Goal: Information Seeking & Learning: Learn about a topic

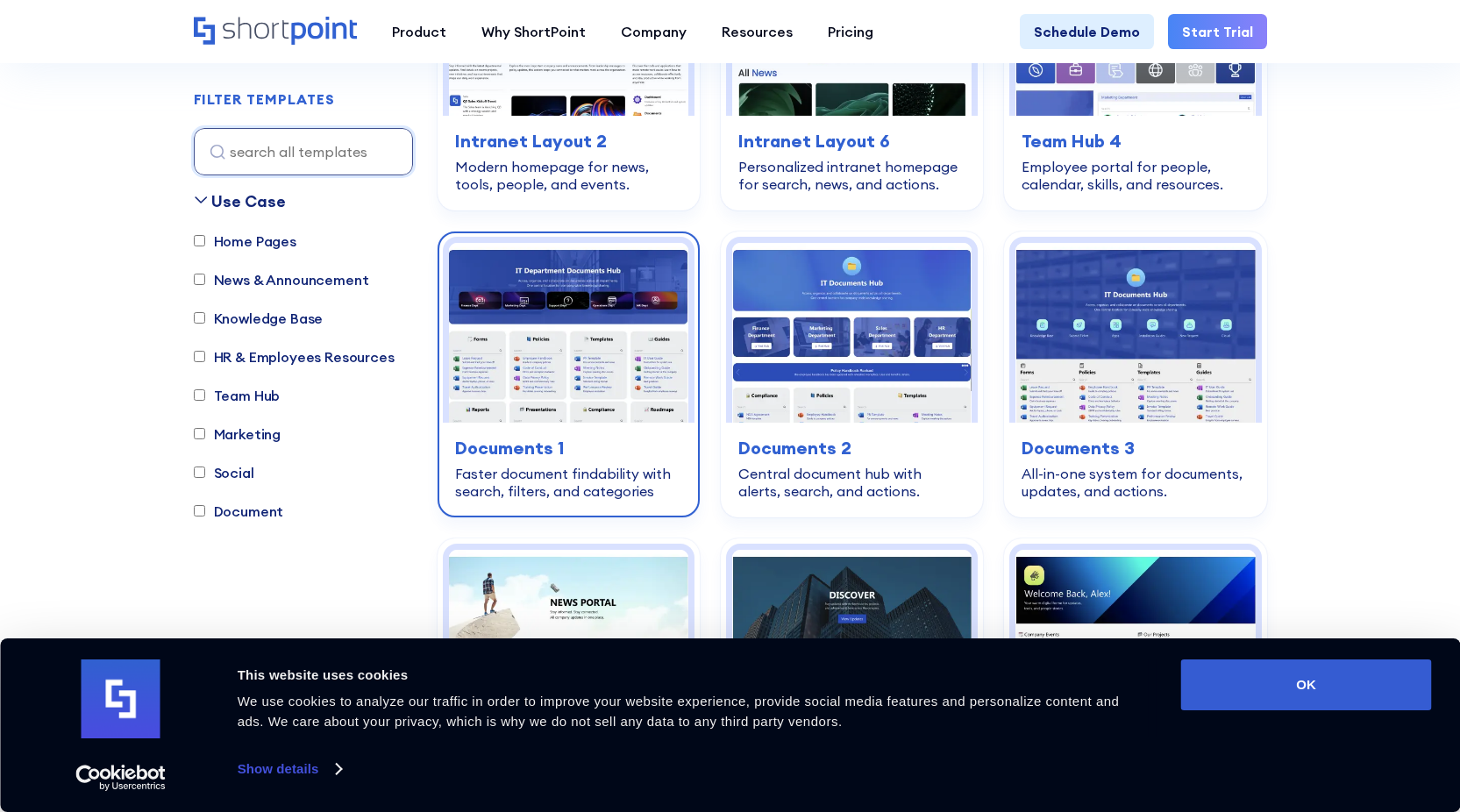
scroll to position [701, 0]
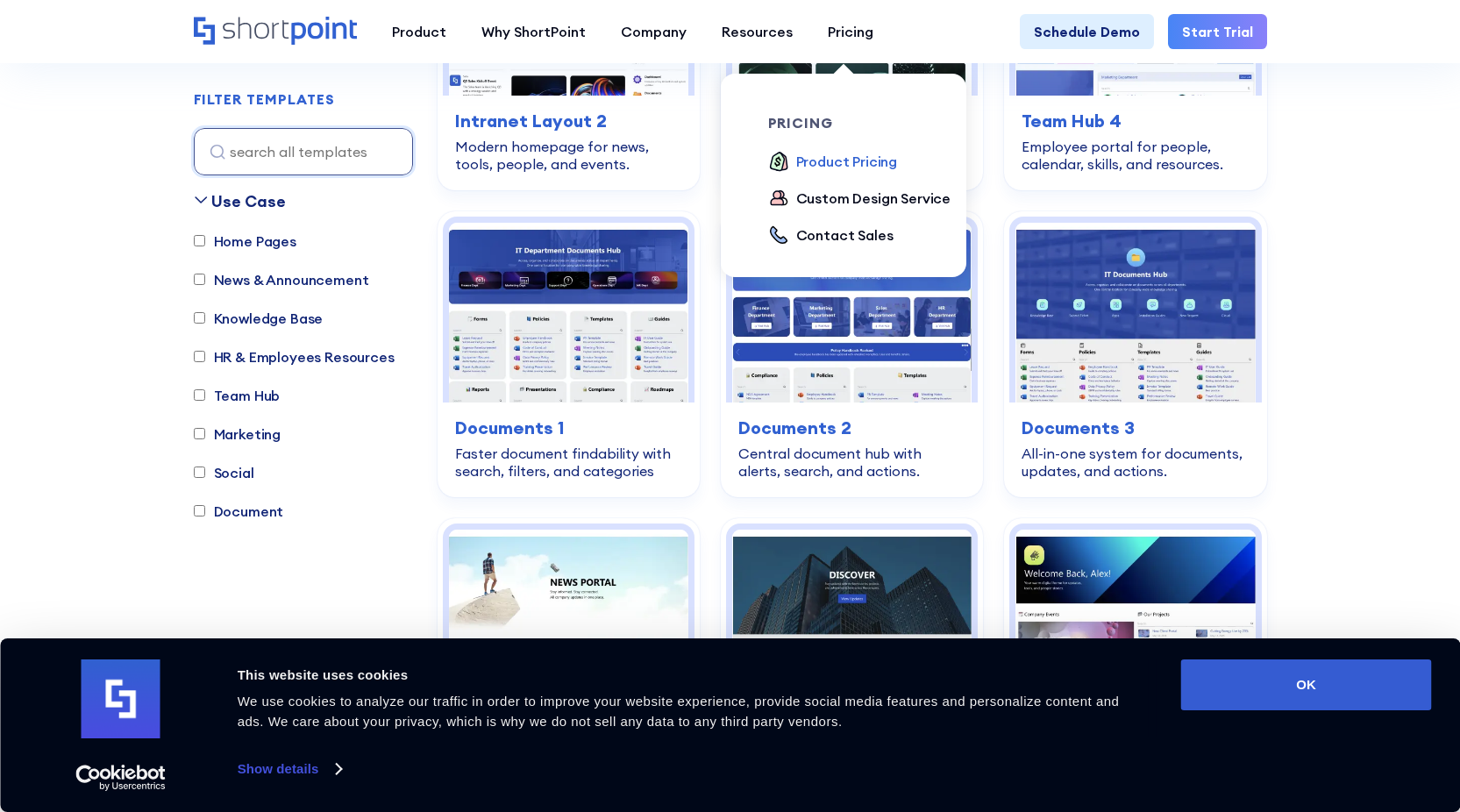
click at [832, 151] on div "Product Pricing" at bounding box center [846, 161] width 101 height 21
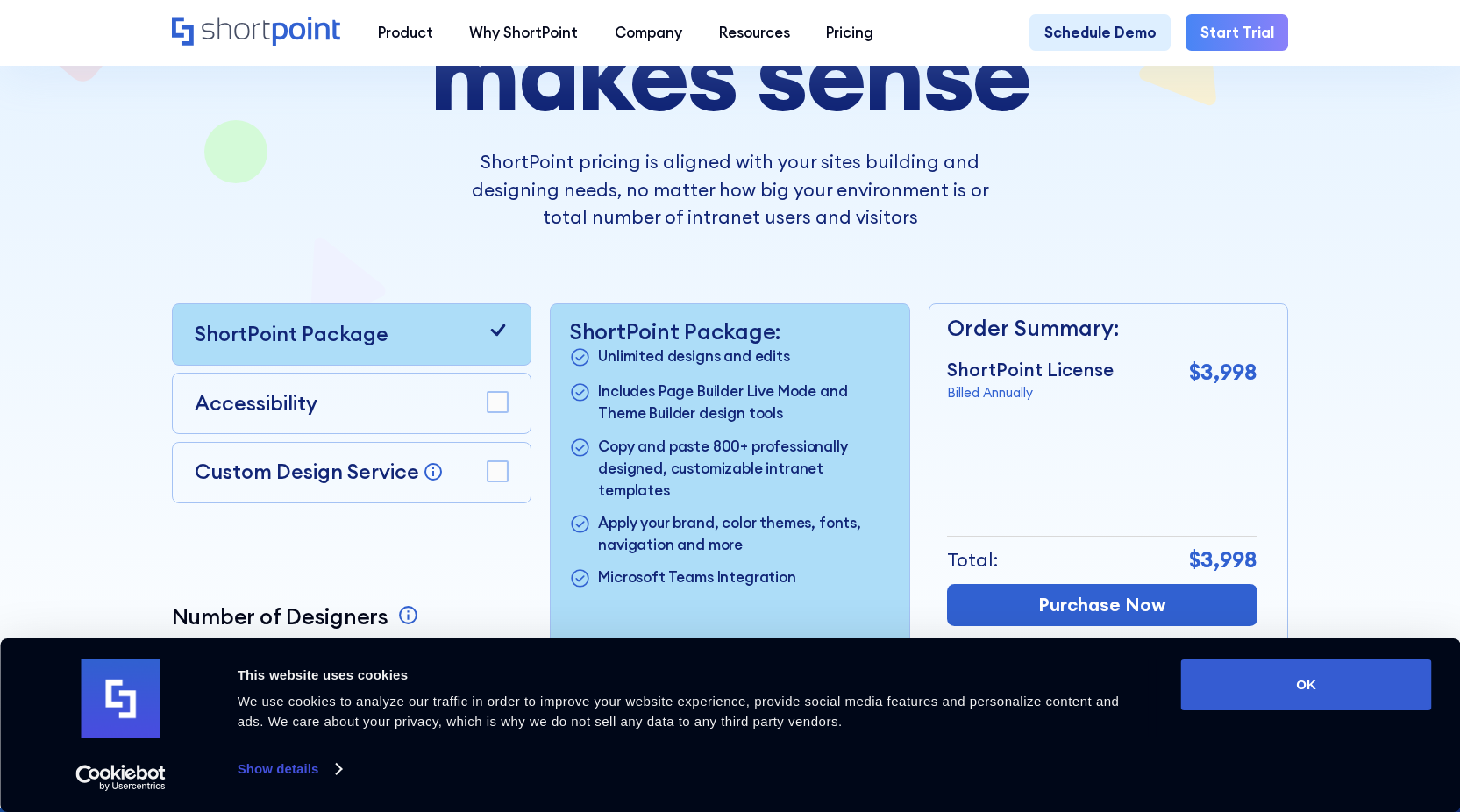
scroll to position [263, 0]
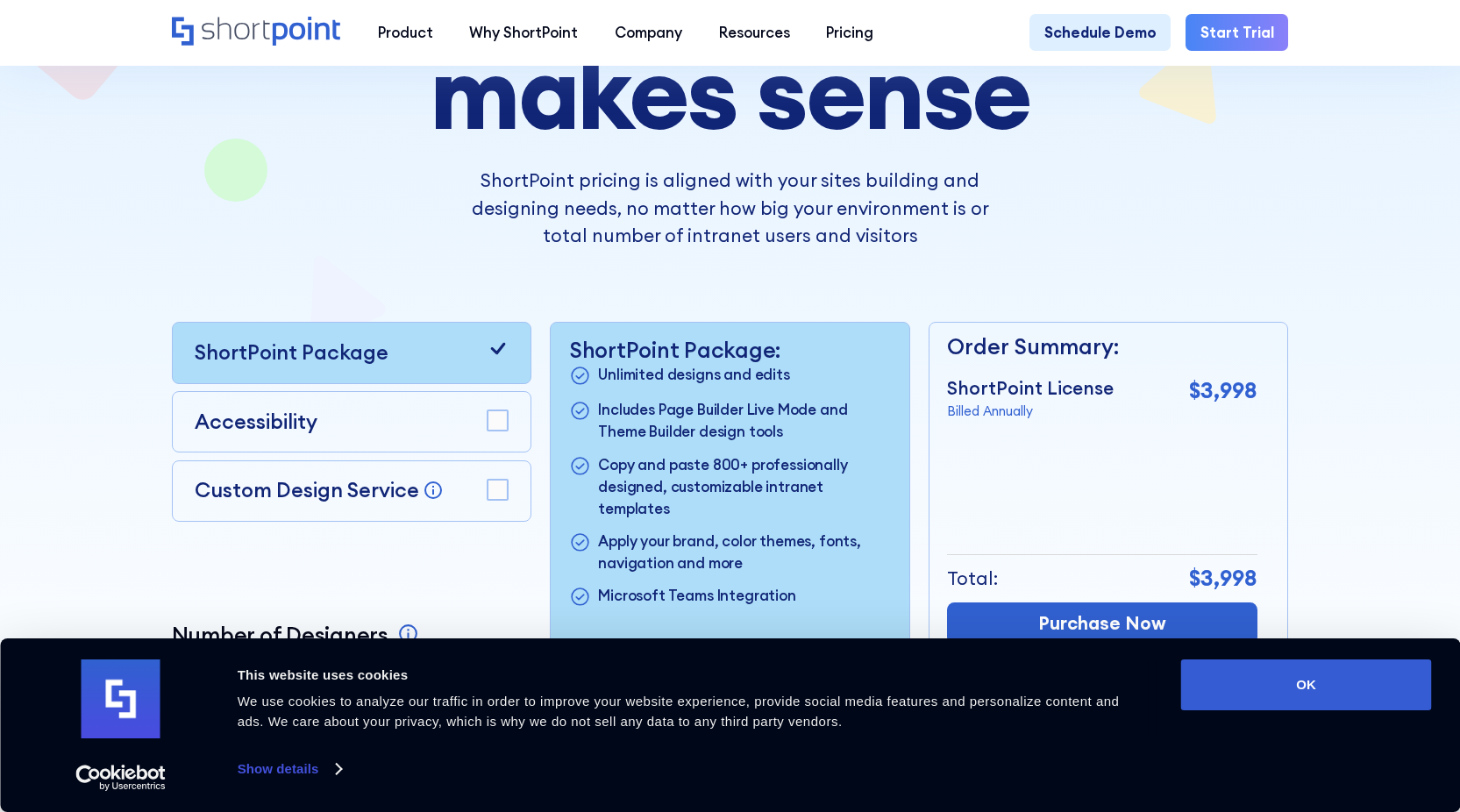
click at [328, 481] on div "Custom Design Service Bring your dream design to life with our Custom Design Se…" at bounding box center [319, 491] width 250 height 30
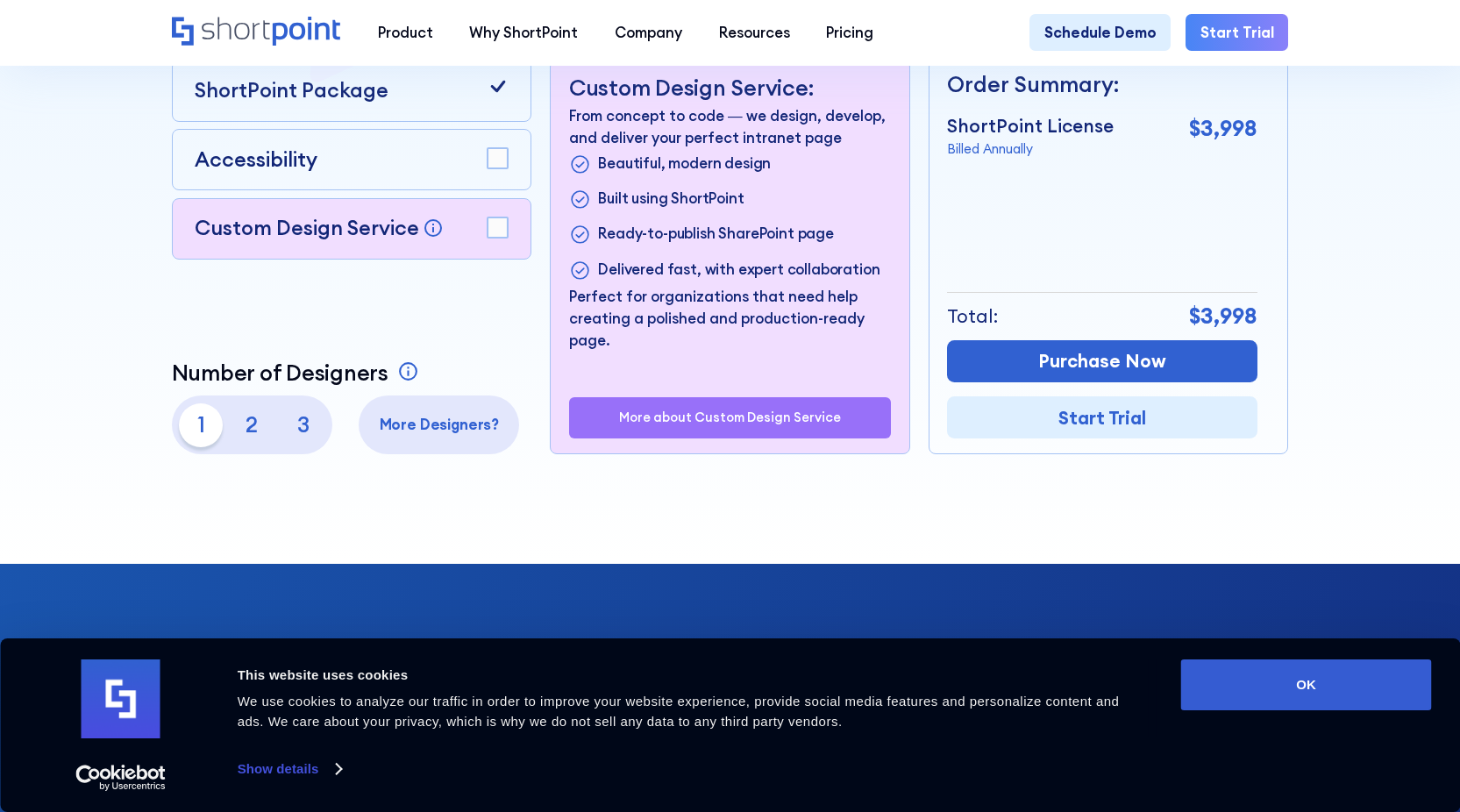
scroll to position [526, 0]
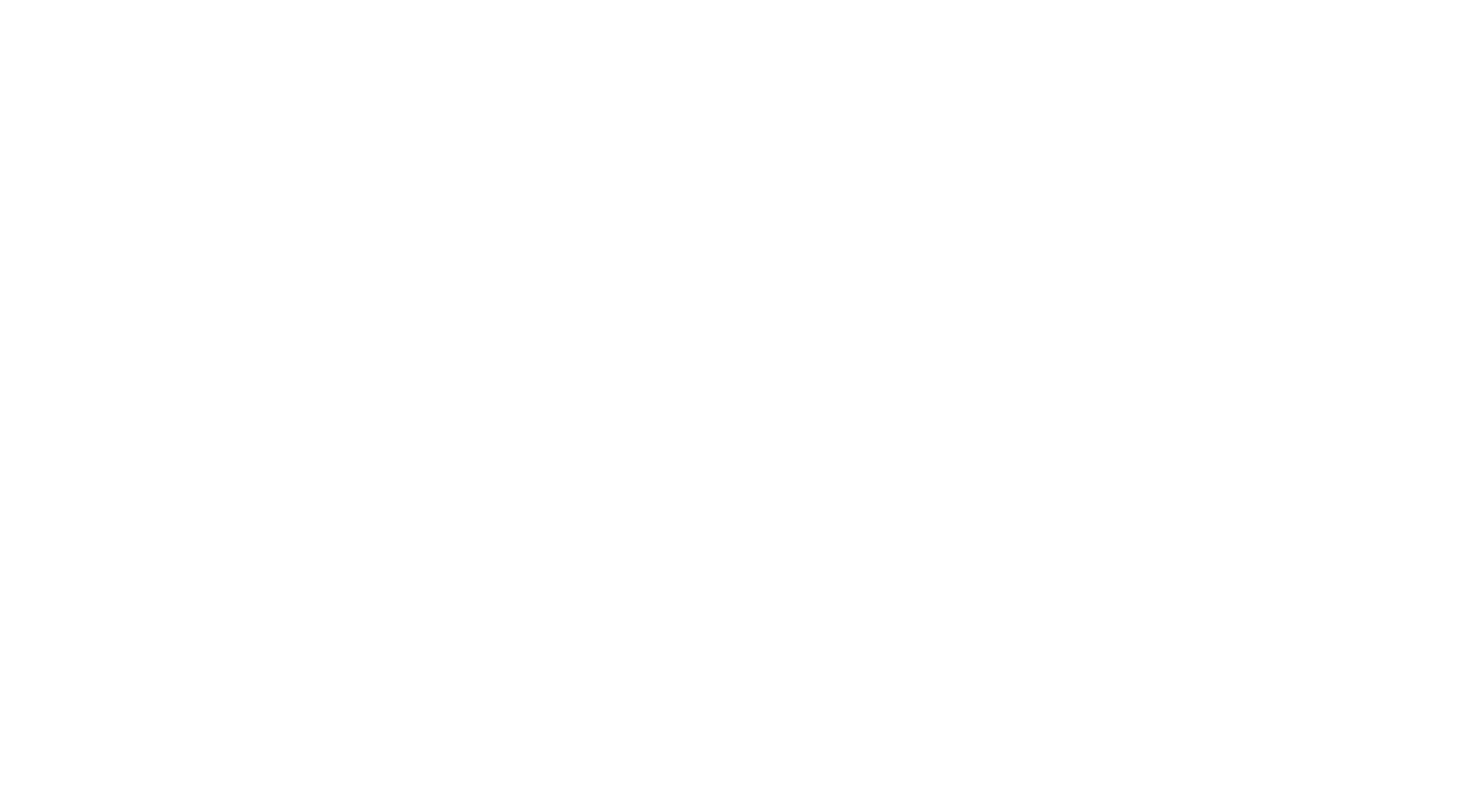
scroll to position [731, 0]
